Goal: Use online tool/utility: Utilize a website feature to perform a specific function

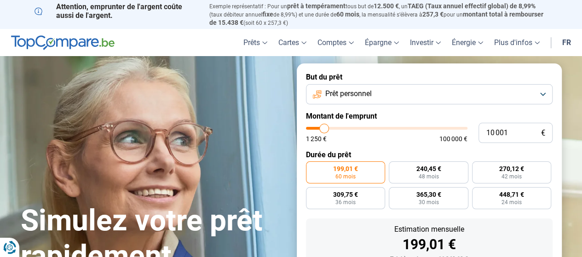
type input "8 500"
type input "8500"
type input "8 750"
type input "8750"
type input "9 000"
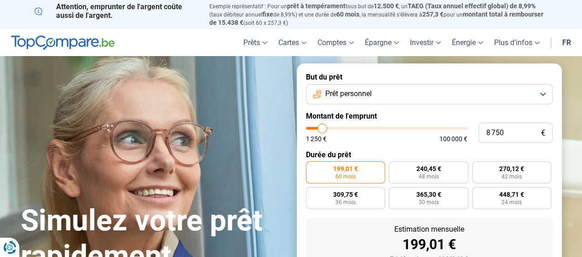
type input "9000"
type input "9 250"
type input "9250"
type input "9 500"
type input "9500"
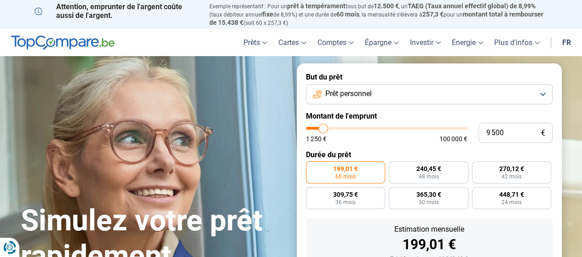
type input "10 000"
type input "10000"
type input "10 250"
type input "10250"
type input "10 500"
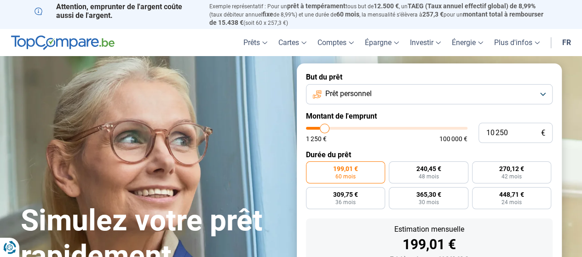
type input "10500"
type input "10 750"
type input "10750"
type input "11 000"
type input "11000"
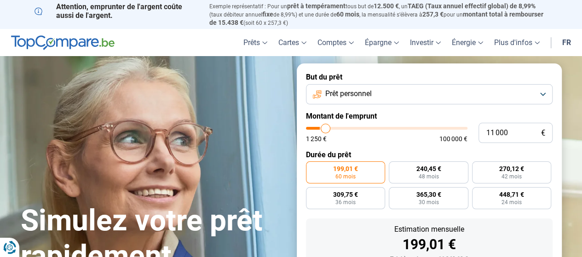
type input "11 250"
type input "11250"
type input "11 500"
type input "11500"
type input "12 000"
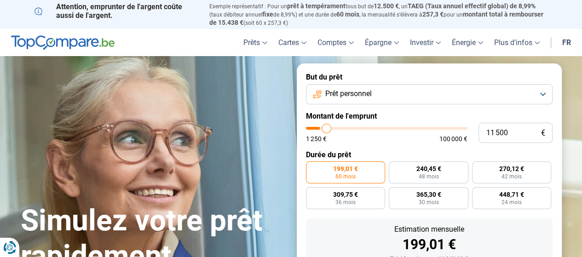
type input "12000"
type input "12 250"
type input "12250"
type input "12 500"
type input "12500"
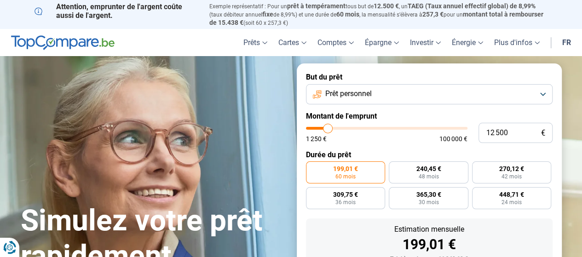
type input "12 750"
type input "12750"
type input "13 000"
type input "13000"
type input "13 250"
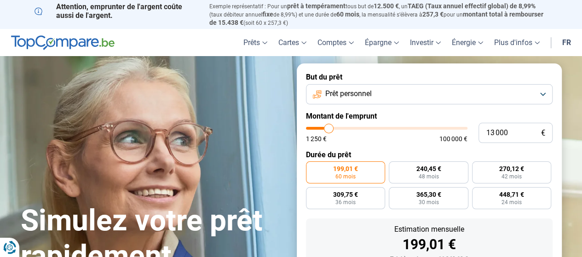
type input "13250"
type input "13 500"
type input "13500"
type input "13 750"
type input "13750"
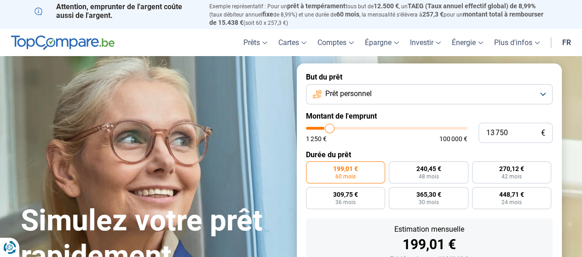
type input "14 250"
type input "14250"
type input "14 500"
type input "14500"
type input "15 000"
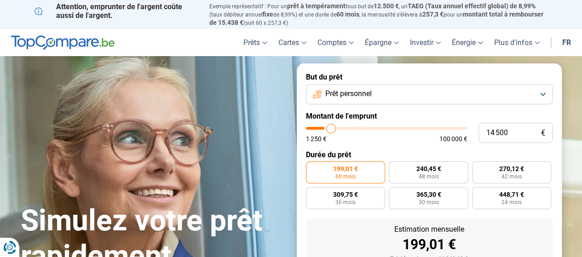
type input "15000"
type input "15 250"
type input "15250"
type input "15 500"
type input "15500"
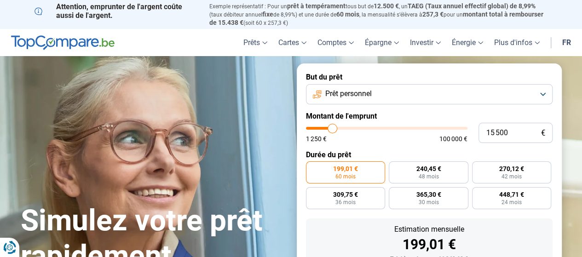
type input "16 000"
type input "16000"
type input "16 250"
type input "16250"
type input "15 750"
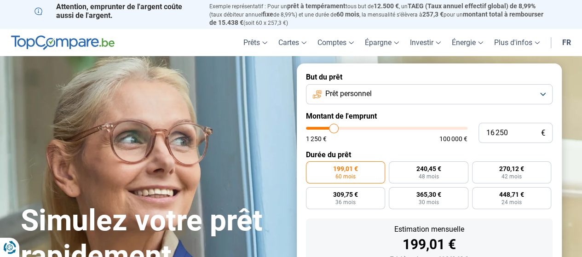
type input "15750"
type input "15 500"
type input "15500"
type input "15 250"
type input "15250"
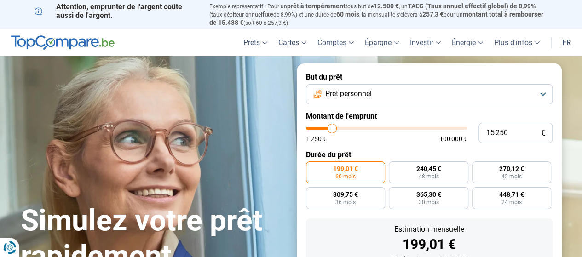
type input "15 000"
type input "15000"
type input "14 750"
type input "14750"
type input "14 500"
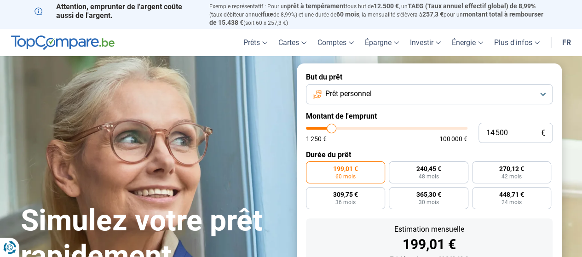
type input "14500"
type input "14 250"
type input "14250"
type input "13 750"
type input "13750"
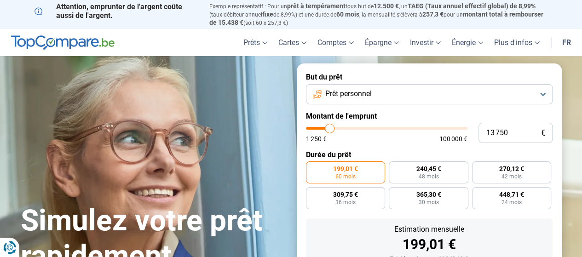
type input "13 500"
type input "13500"
type input "13 250"
type input "13250"
type input "13 000"
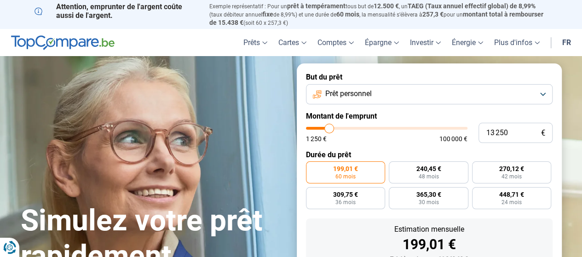
type input "13000"
type input "12 750"
type input "12750"
type input "12 250"
type input "12250"
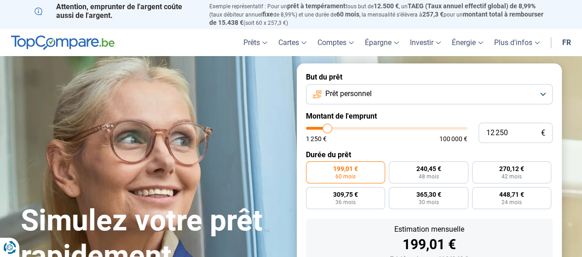
type input "12 000"
type input "12000"
type input "11 500"
type input "11500"
type input "11 250"
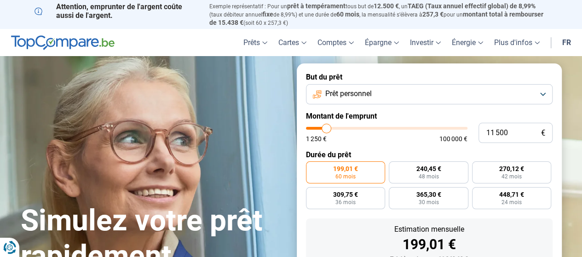
type input "11250"
type input "11 000"
type input "11000"
type input "10 500"
type input "10500"
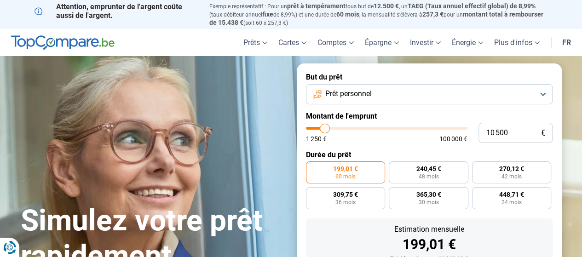
type input "10 250"
type input "10250"
type input "10 000"
type input "10000"
type input "9 750"
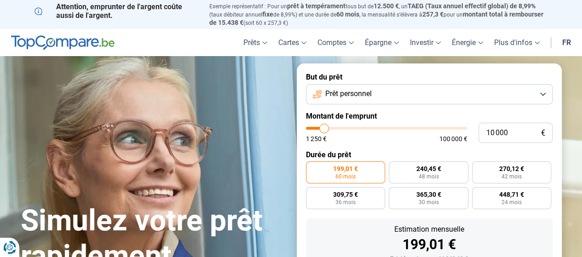
type input "9750"
type input "9 500"
type input "9500"
type input "9 250"
type input "9250"
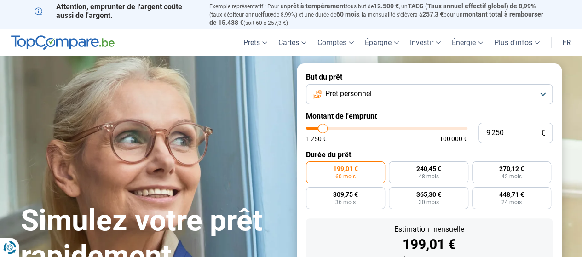
type input "9 000"
type input "9000"
type input "8 750"
type input "8750"
click at [322, 127] on input "range" at bounding box center [386, 128] width 161 height 3
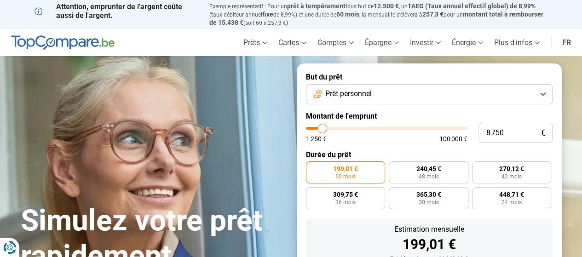
radio input "true"
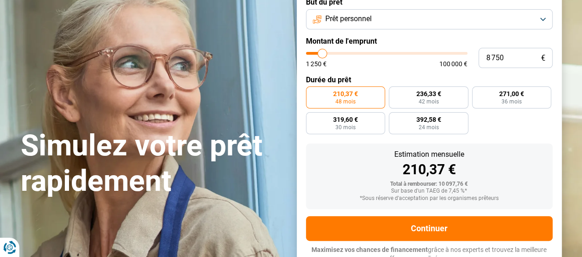
scroll to position [82, 0]
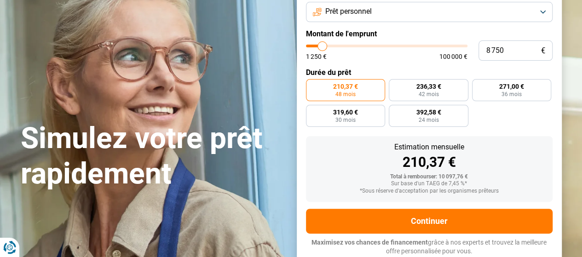
type input "7 250"
type input "7250"
type input "7 000"
type input "7000"
type input "6 750"
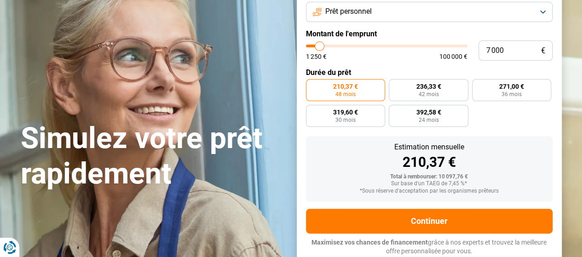
type input "6750"
type input "6 500"
type input "6500"
type input "6 250"
type input "6250"
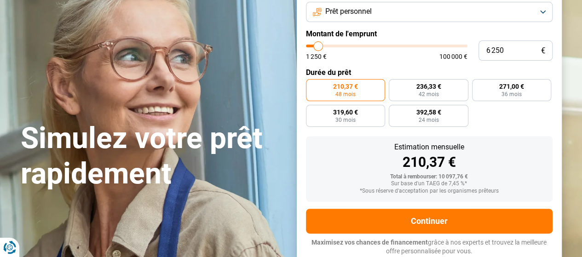
click at [318, 47] on input "range" at bounding box center [386, 46] width 161 height 3
radio input "true"
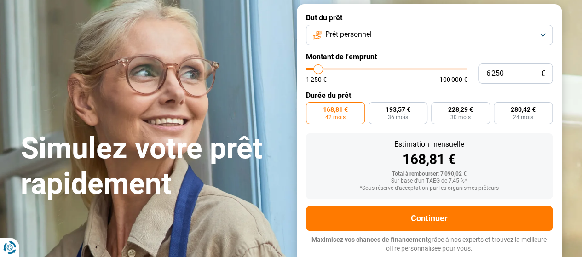
scroll to position [57, 0]
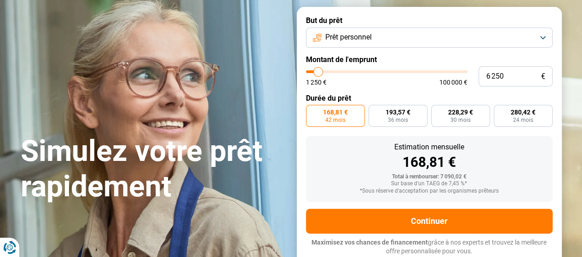
type input "6 000"
type input "6000"
type input "5 750"
type input "5750"
click at [317, 71] on input "range" at bounding box center [386, 71] width 161 height 3
